Goal: Information Seeking & Learning: Learn about a topic

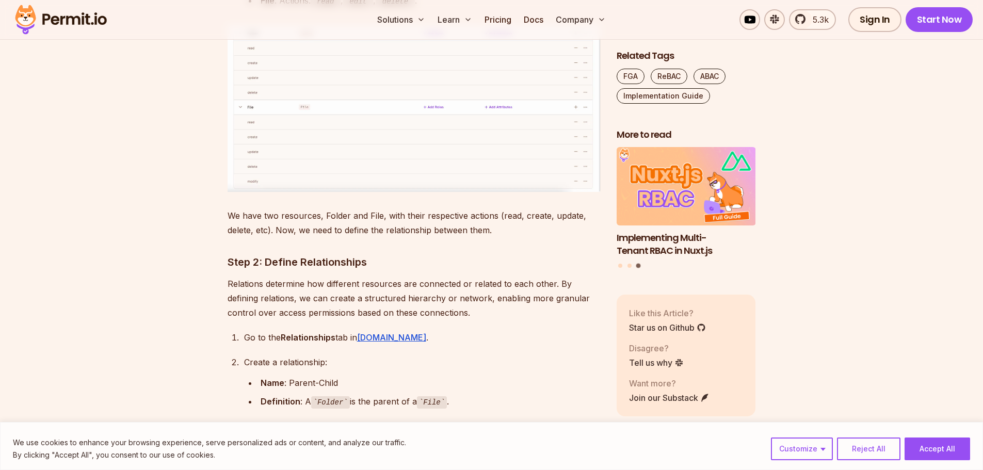
scroll to position [8153, 0]
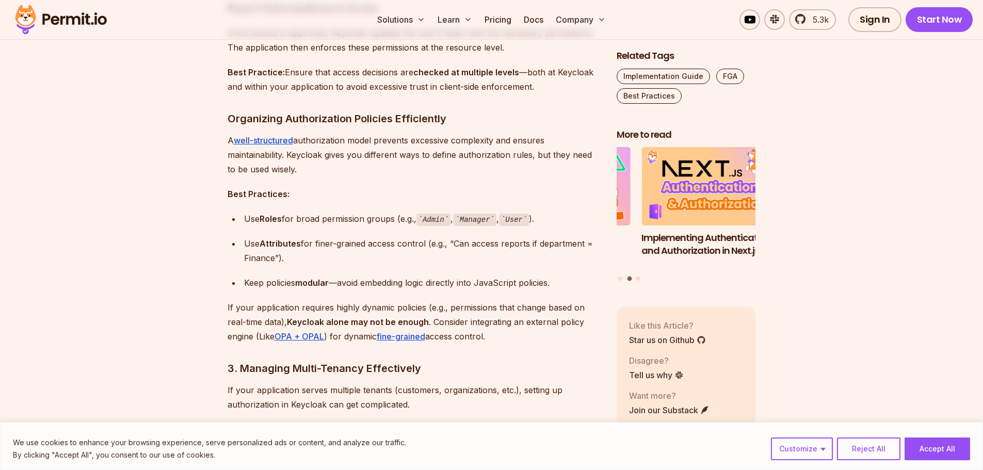
scroll to position [1135, 0]
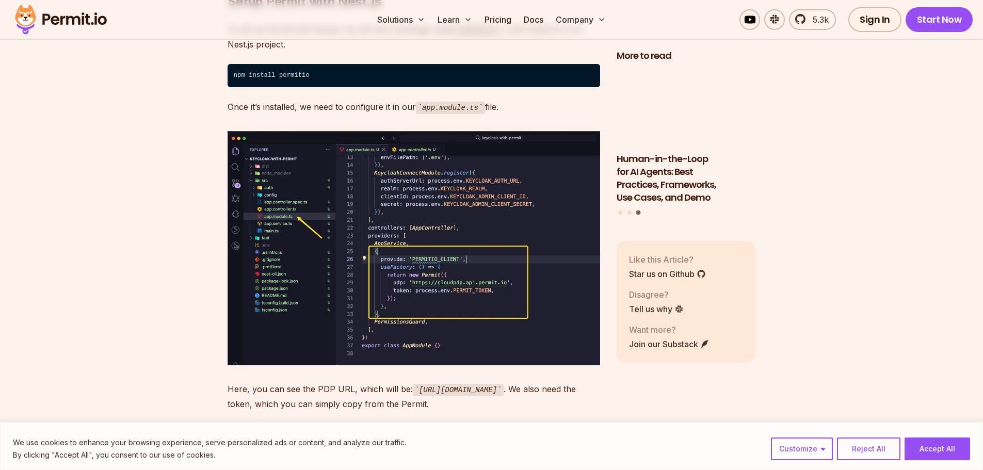
scroll to position [9237, 0]
